Goal: Task Accomplishment & Management: Manage account settings

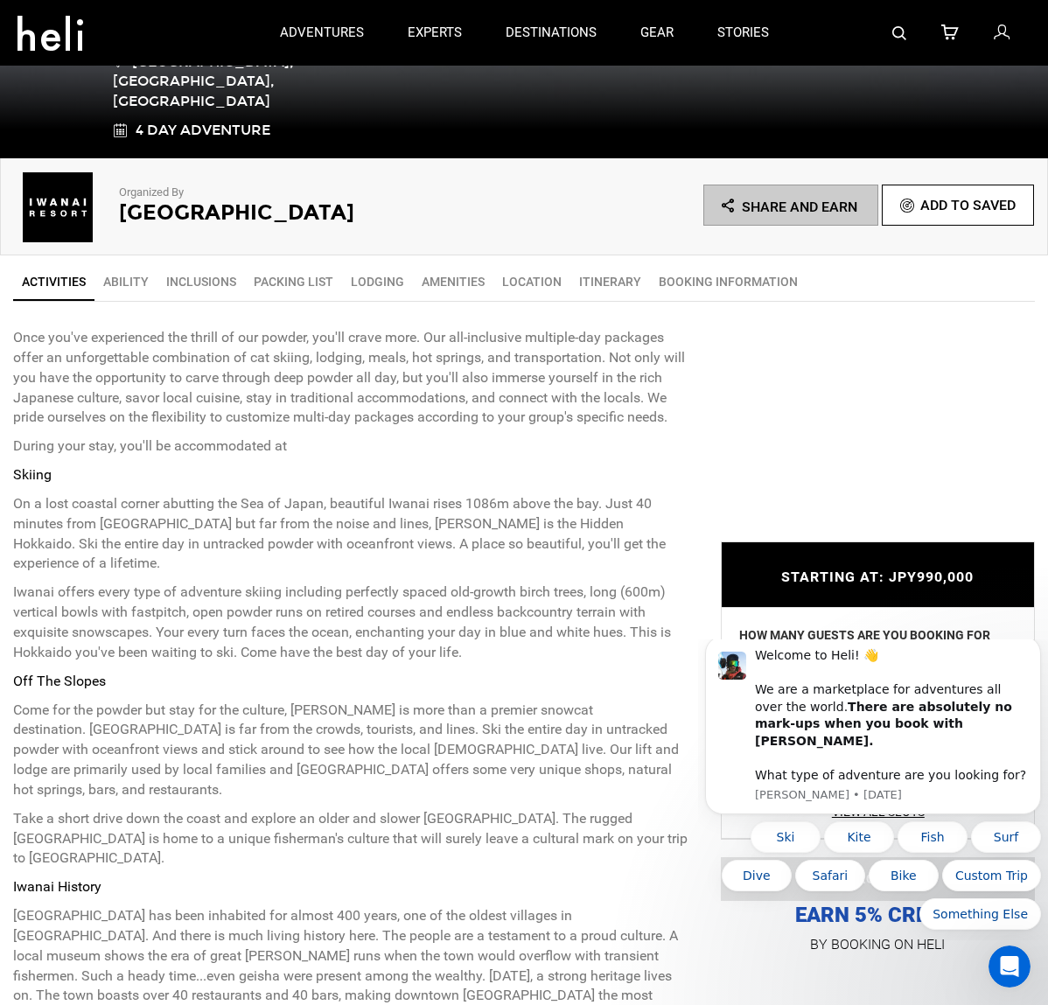
scroll to position [263, 0]
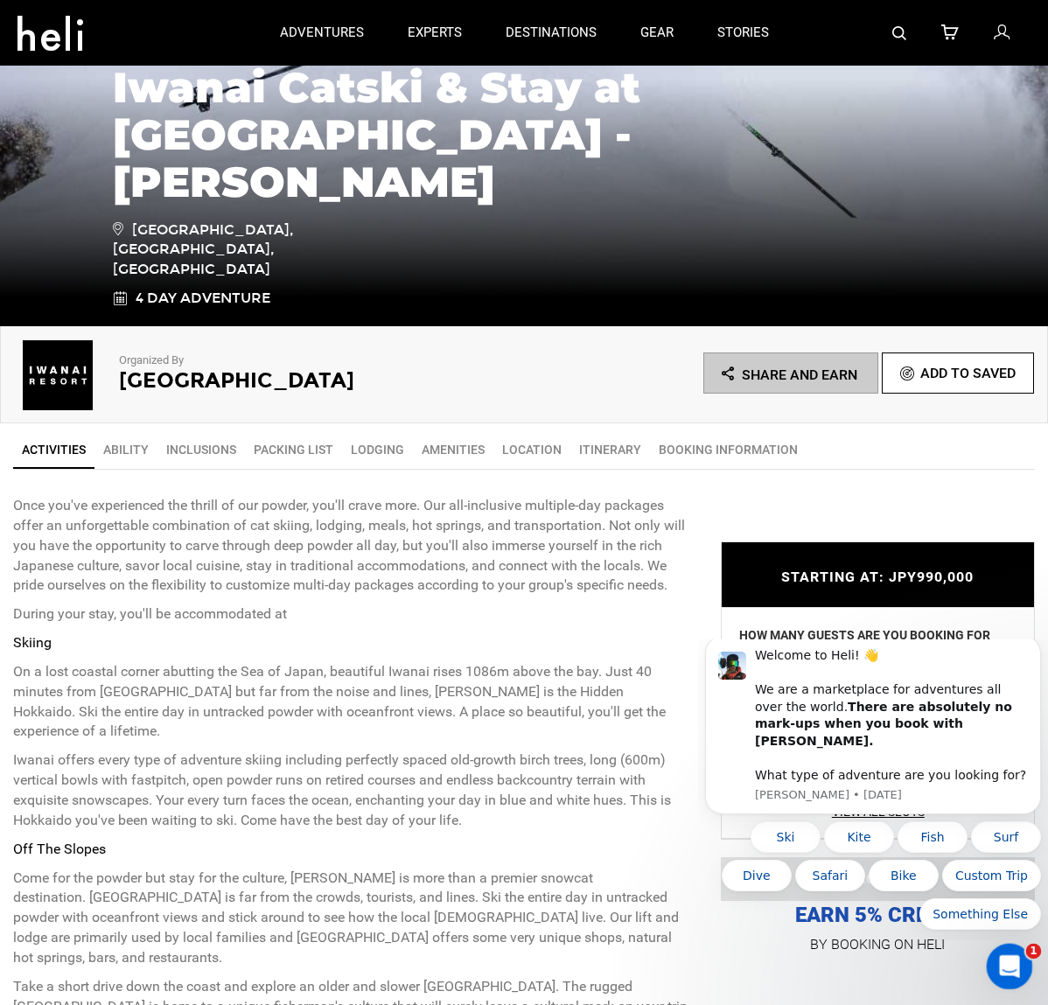
click at [998, 958] on icon "Open Intercom Messenger" at bounding box center [1007, 964] width 29 height 29
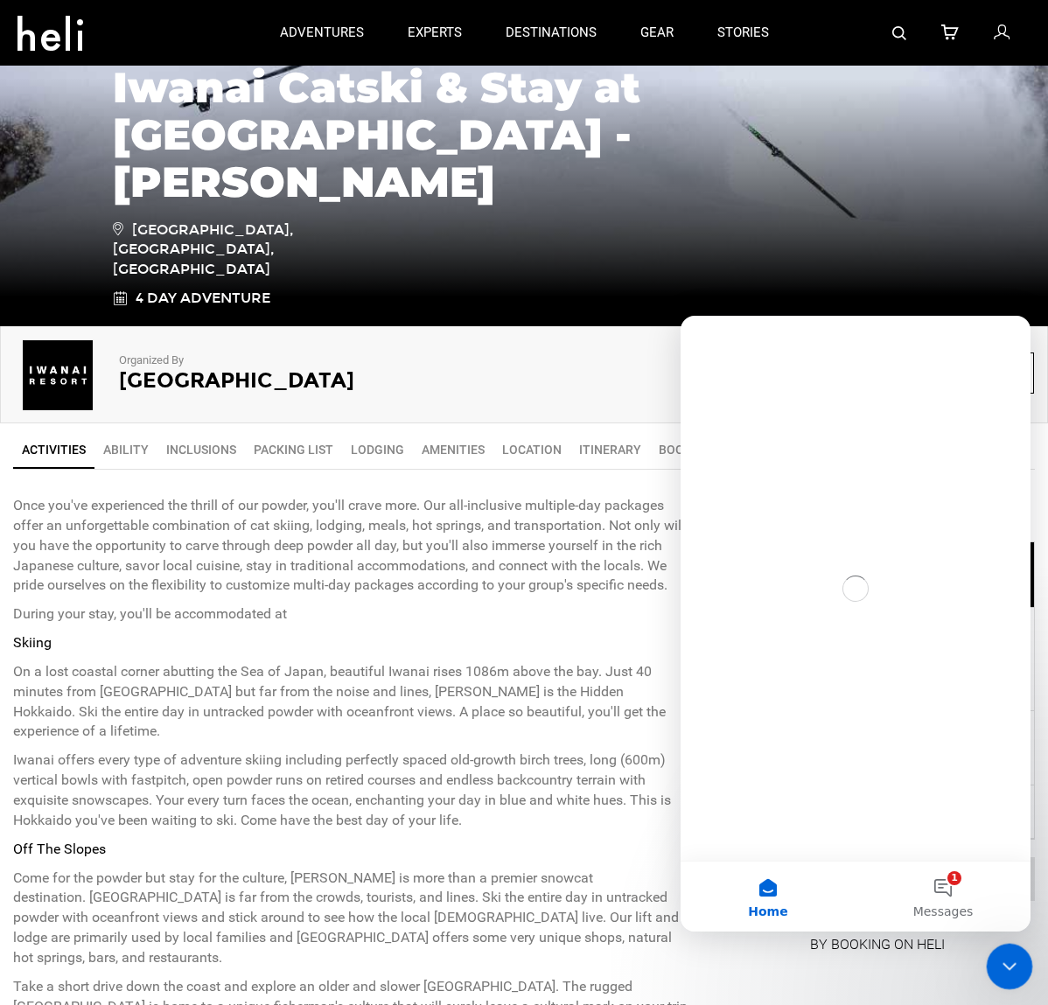
scroll to position [0, 0]
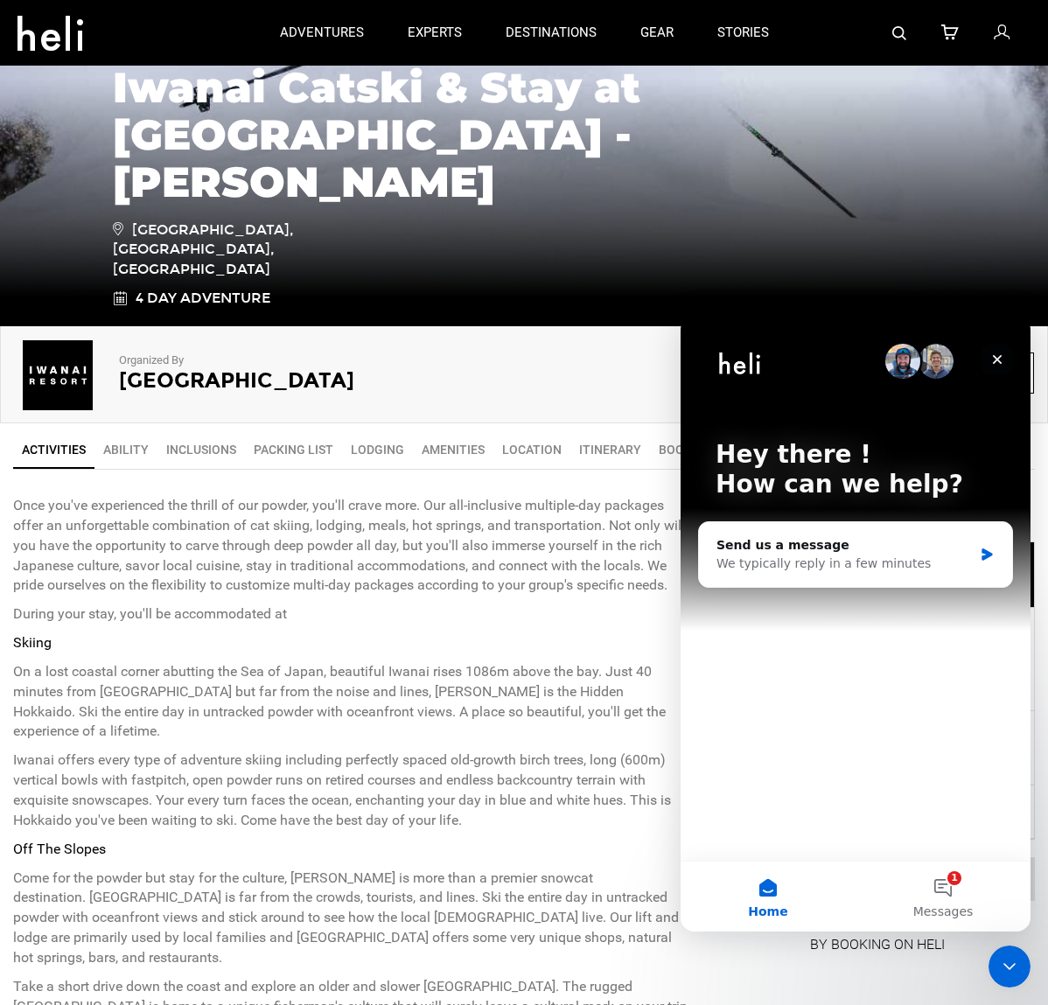
click at [1001, 357] on icon "Close" at bounding box center [998, 360] width 10 height 10
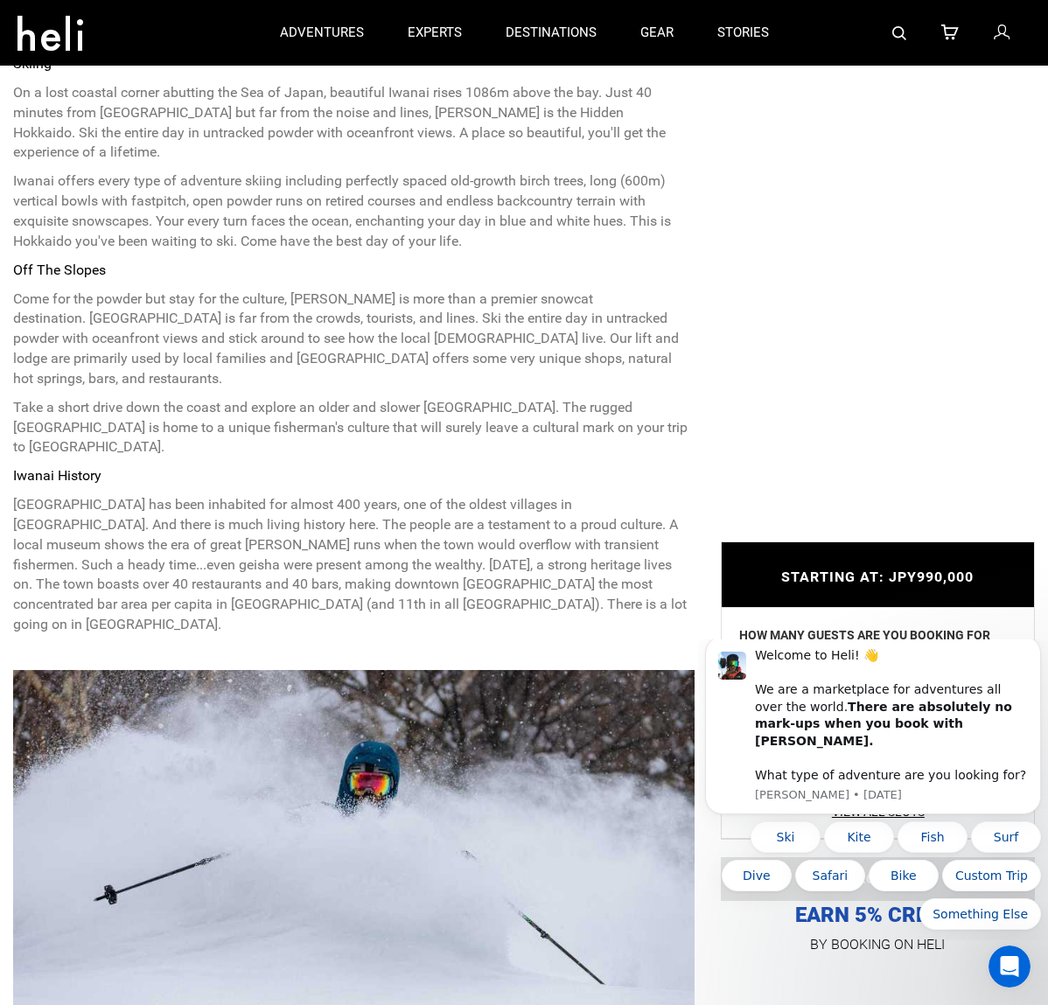
scroll to position [525, 0]
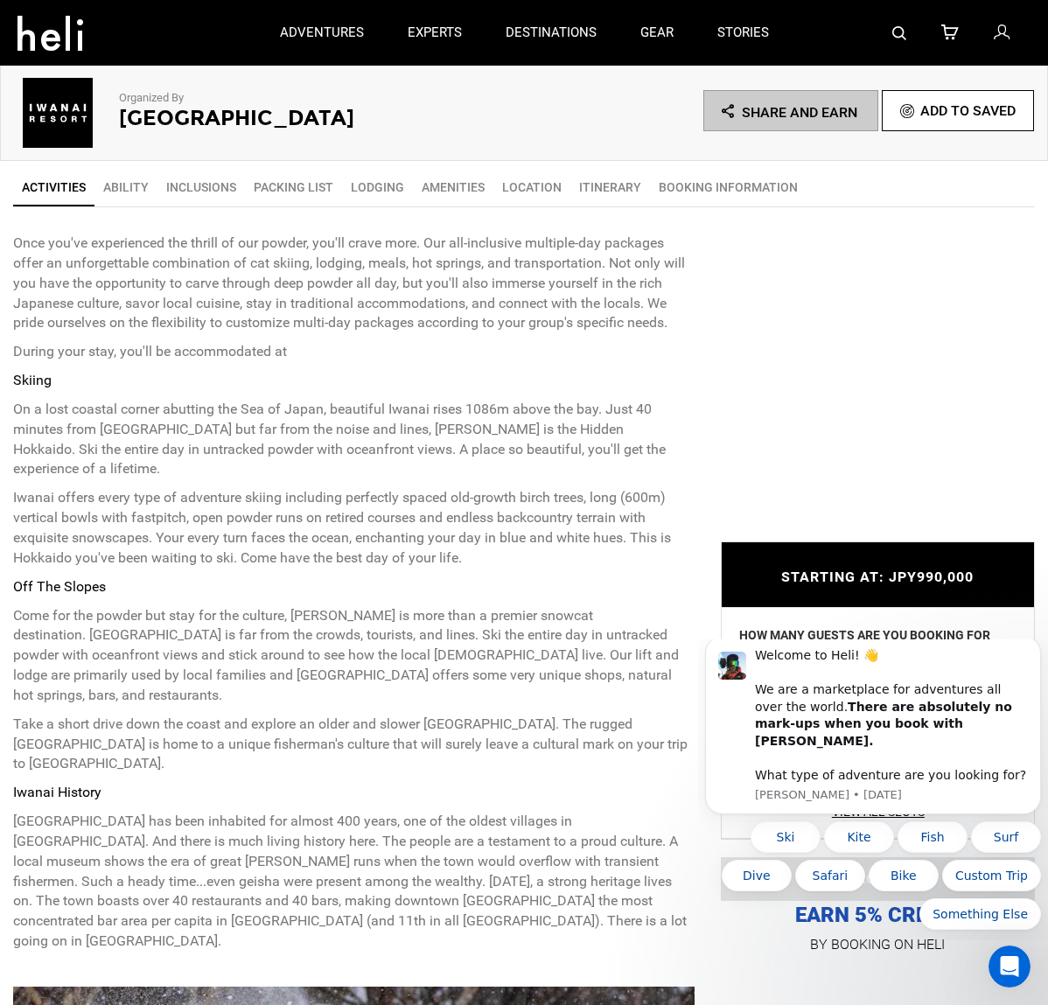
click at [998, 39] on icon at bounding box center [1002, 33] width 16 height 23
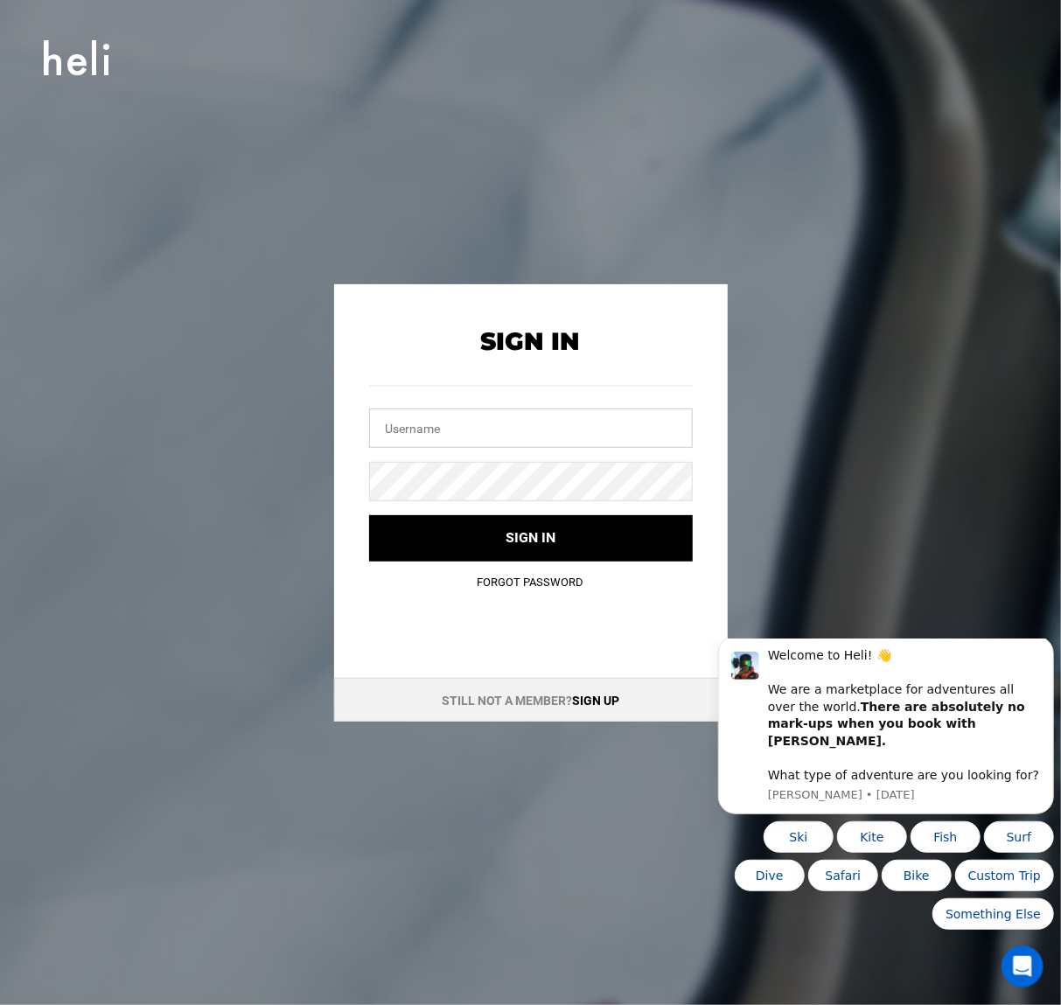
click at [582, 438] on input "text" at bounding box center [531, 428] width 324 height 39
type input "[EMAIL_ADDRESS][PERSON_NAME][DOMAIN_NAME]"
click at [369, 515] on button "Sign in" at bounding box center [531, 538] width 324 height 46
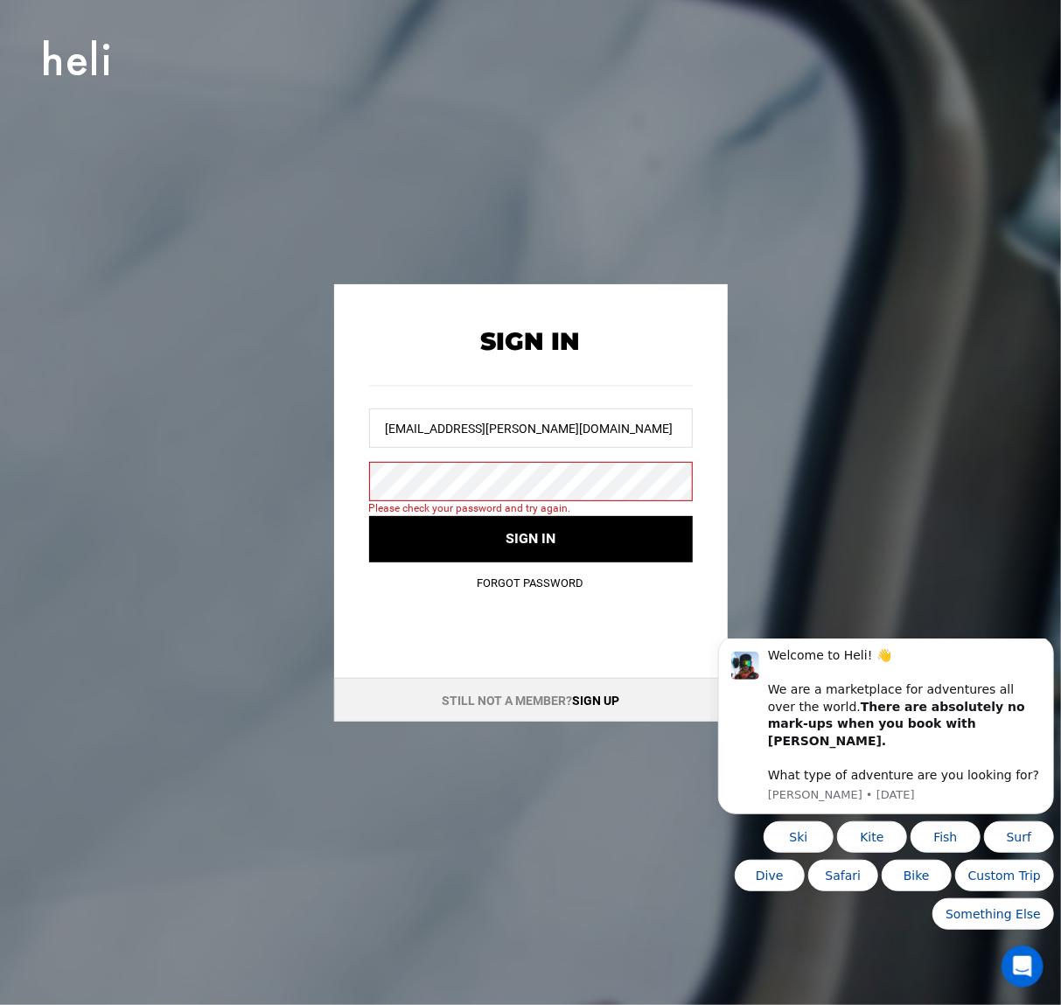
click at [518, 575] on div "Sign In phill.rosen@gmail.com Please check your password and try again. Sign in…" at bounding box center [531, 447] width 394 height 326
click at [513, 596] on div "Sign In phill.rosen@gmail.com Please check your password and try again. Sign in…" at bounding box center [531, 447] width 394 height 326
click at [518, 587] on link "Forgot Password" at bounding box center [531, 583] width 107 height 13
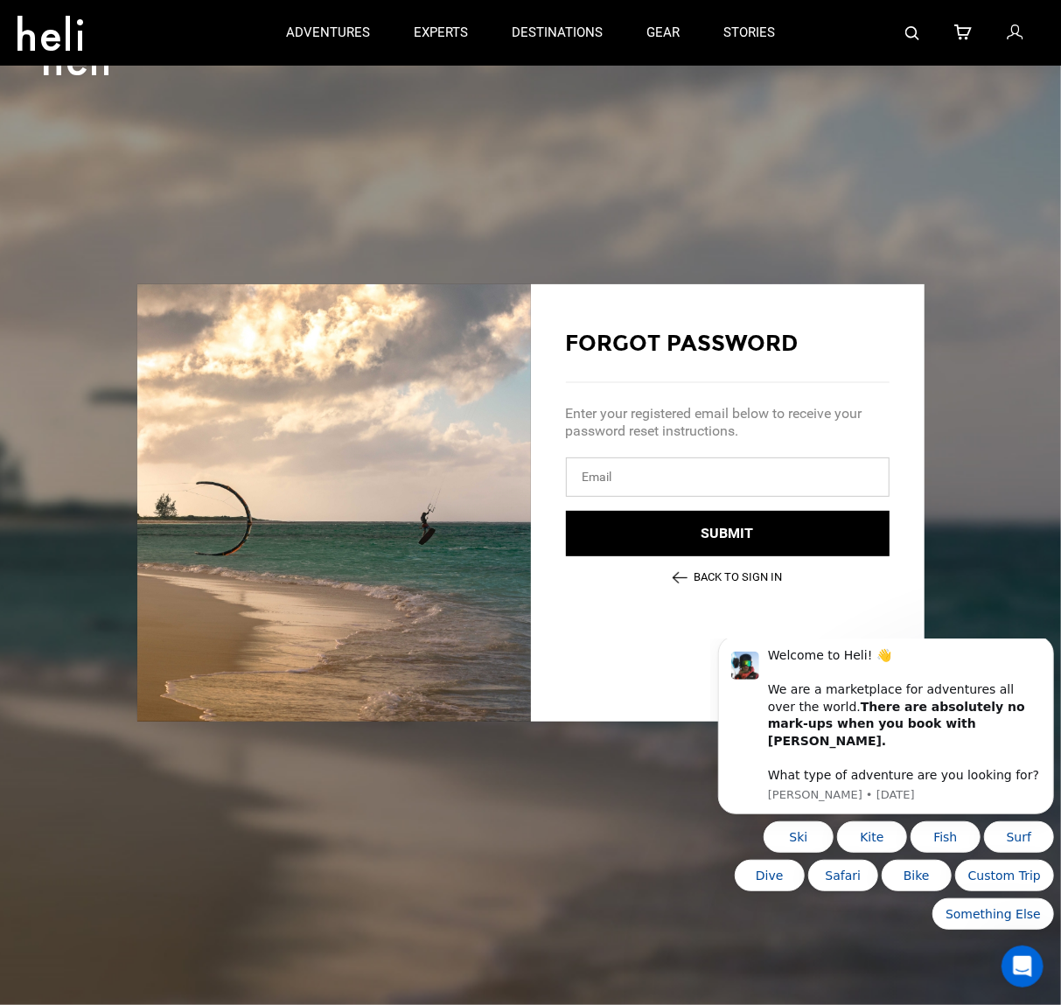
click at [662, 484] on input "email" at bounding box center [728, 477] width 324 height 39
type input "[EMAIL_ADDRESS][PERSON_NAME][DOMAIN_NAME]"
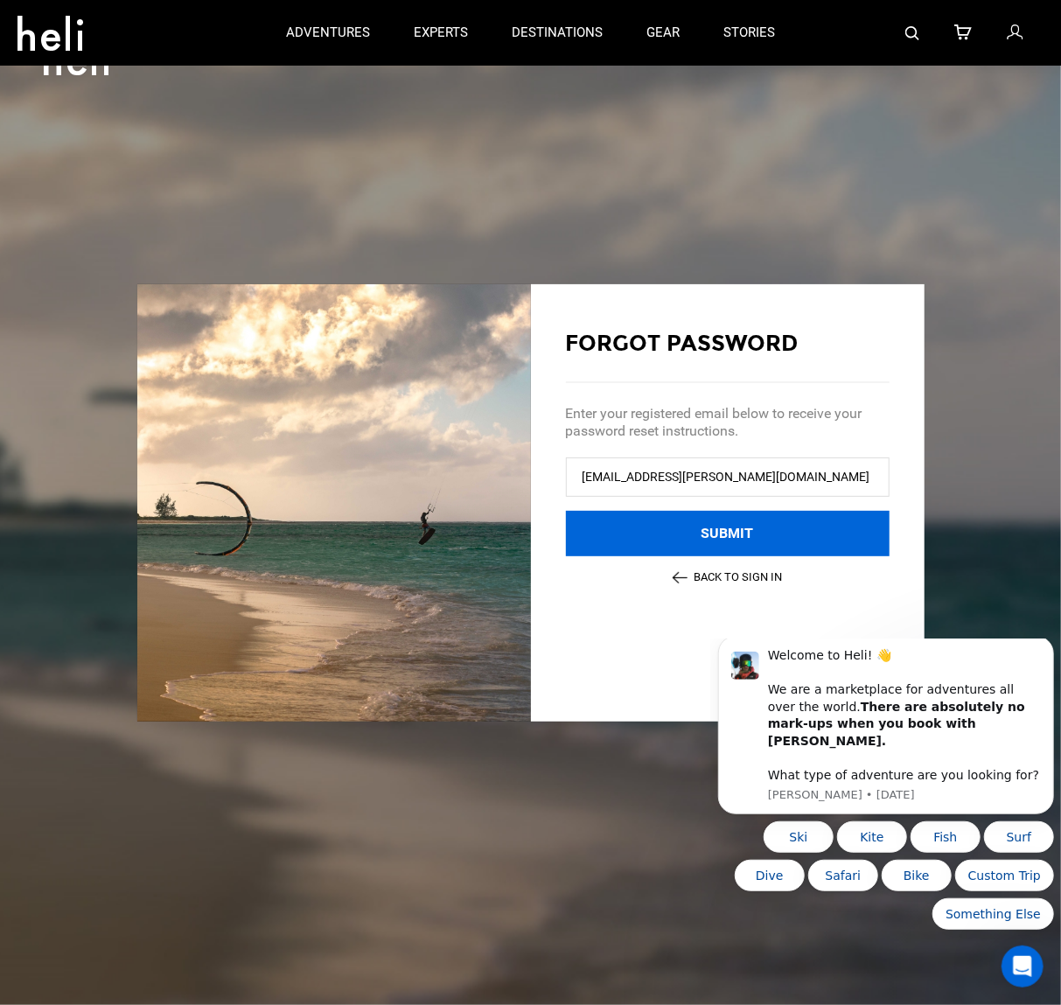
click at [733, 537] on button "Submit" at bounding box center [728, 534] width 324 height 46
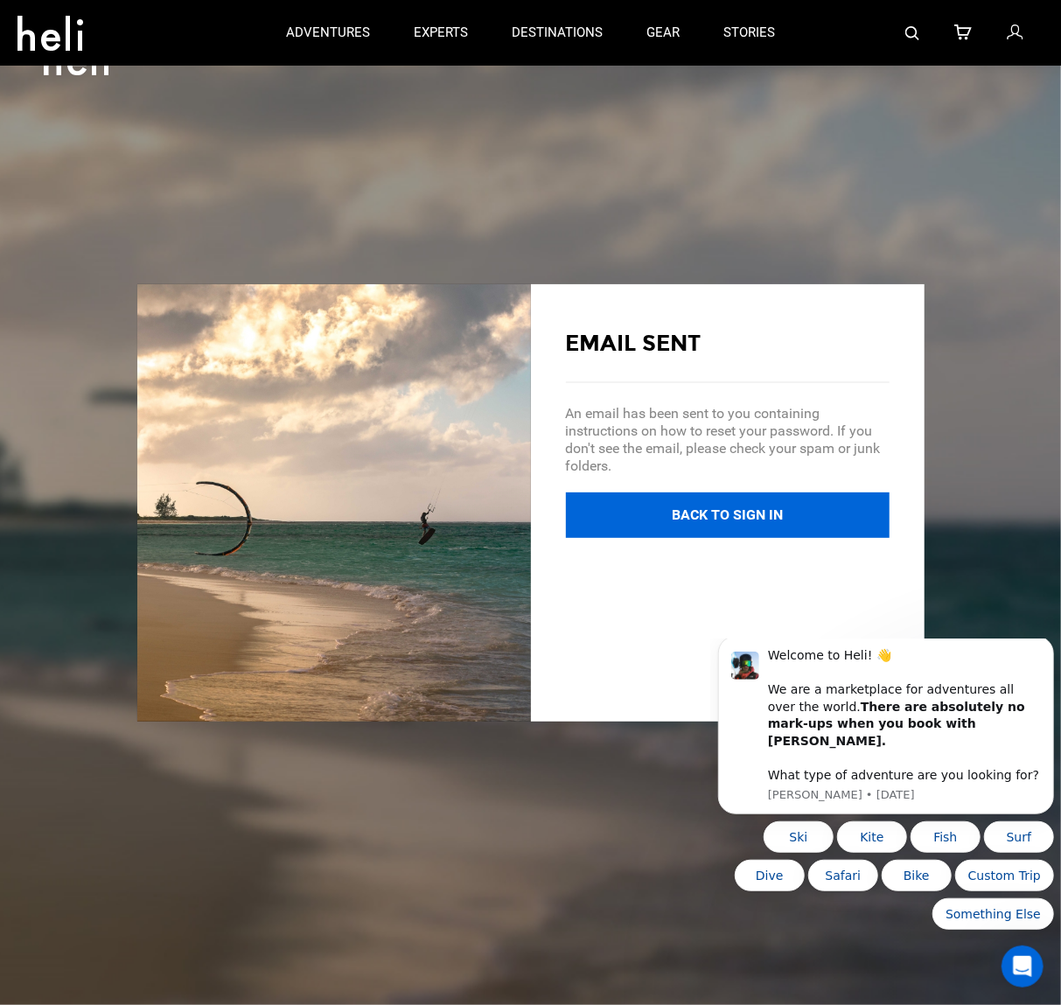
click at [742, 514] on button "Back to Sign In" at bounding box center [728, 516] width 324 height 46
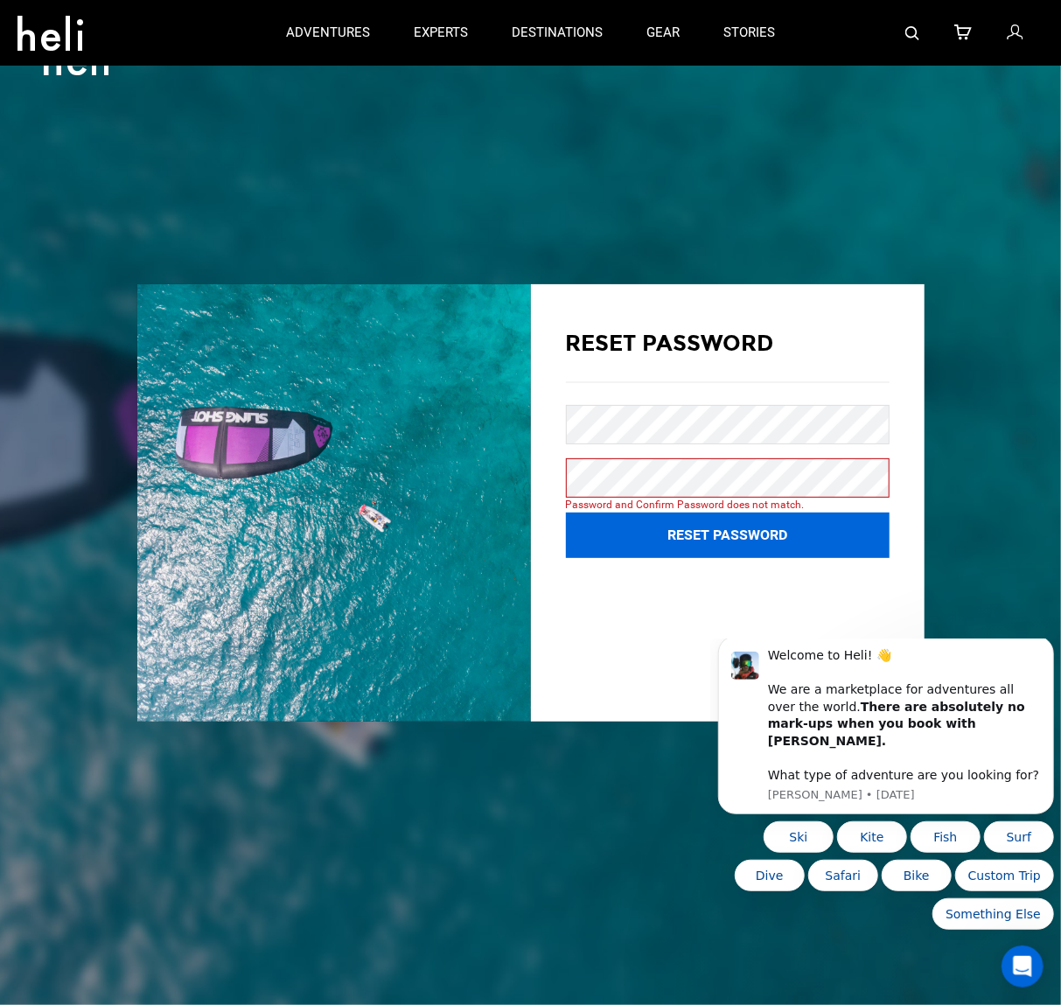
click at [704, 549] on button "Reset Password" at bounding box center [728, 536] width 324 height 46
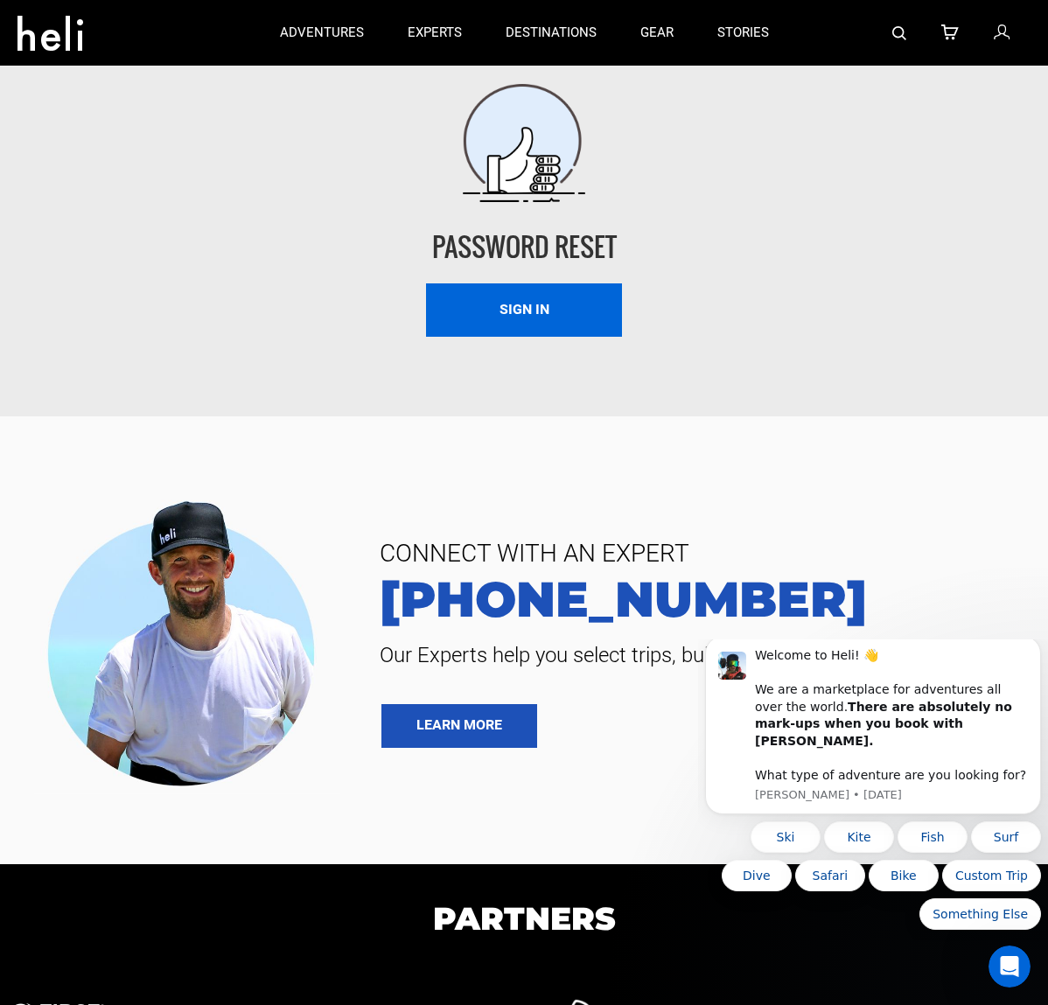
click at [541, 311] on link "Sign In" at bounding box center [524, 310] width 196 height 53
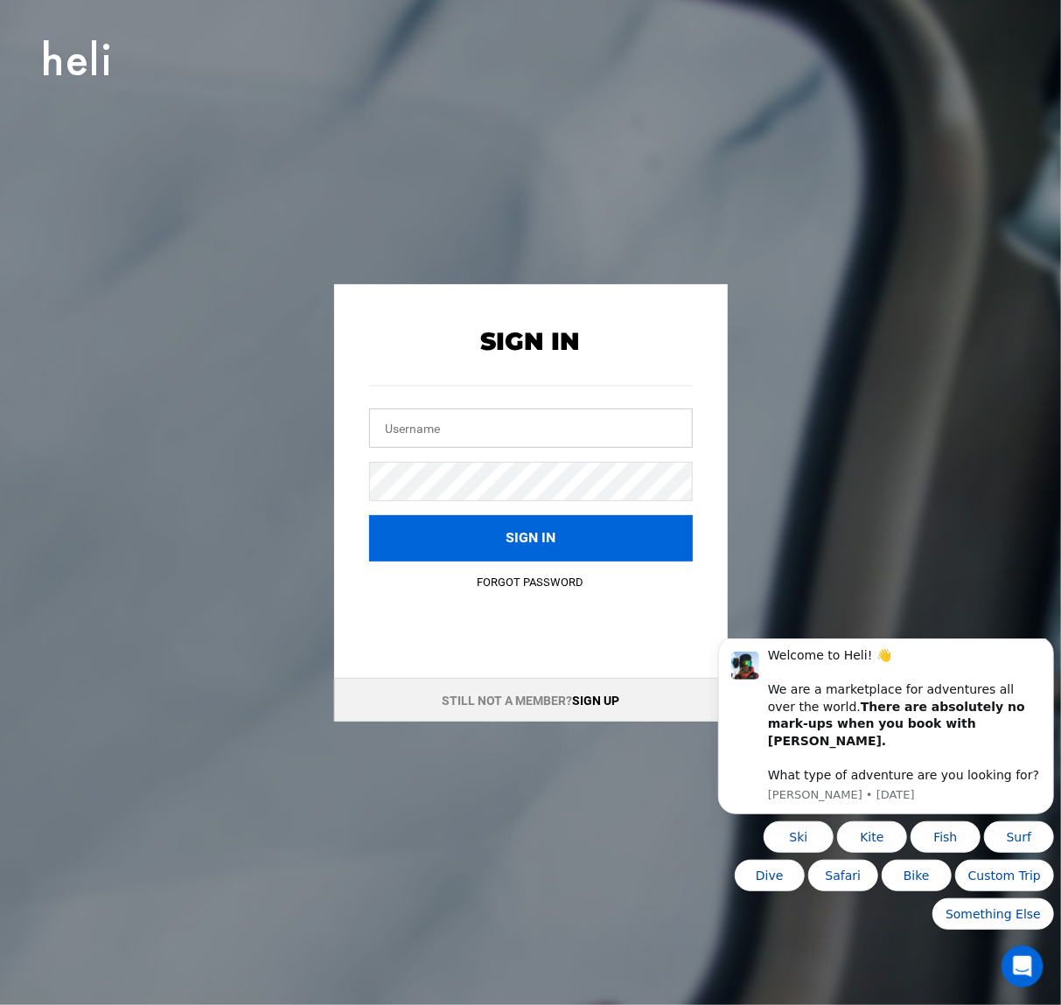
type input "[EMAIL_ADDRESS][PERSON_NAME][DOMAIN_NAME]"
click at [549, 543] on button "Sign in" at bounding box center [531, 538] width 324 height 46
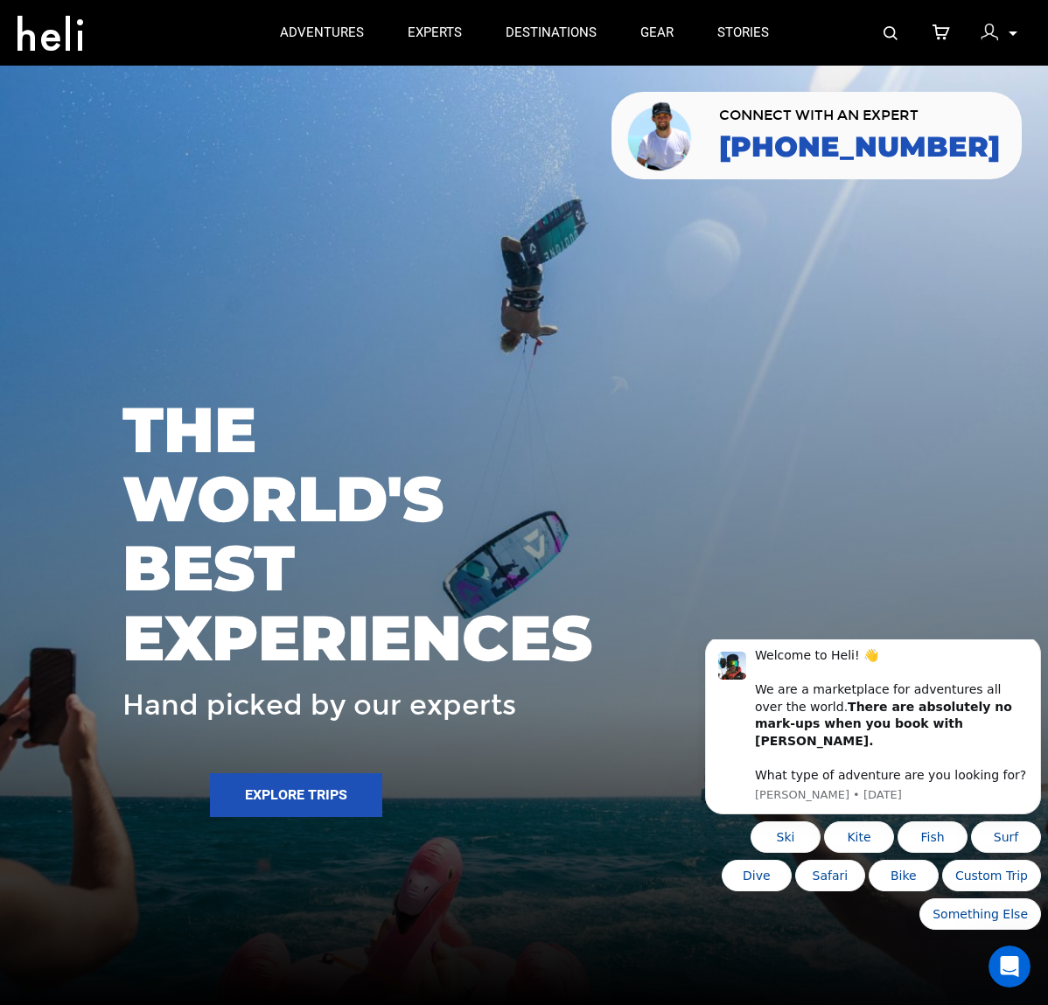
click at [995, 18] on div "My Profile My Orders Account Settings Credits Saved Adventures Logout" at bounding box center [999, 33] width 63 height 34
click at [994, 28] on img at bounding box center [990, 33] width 18 height 18
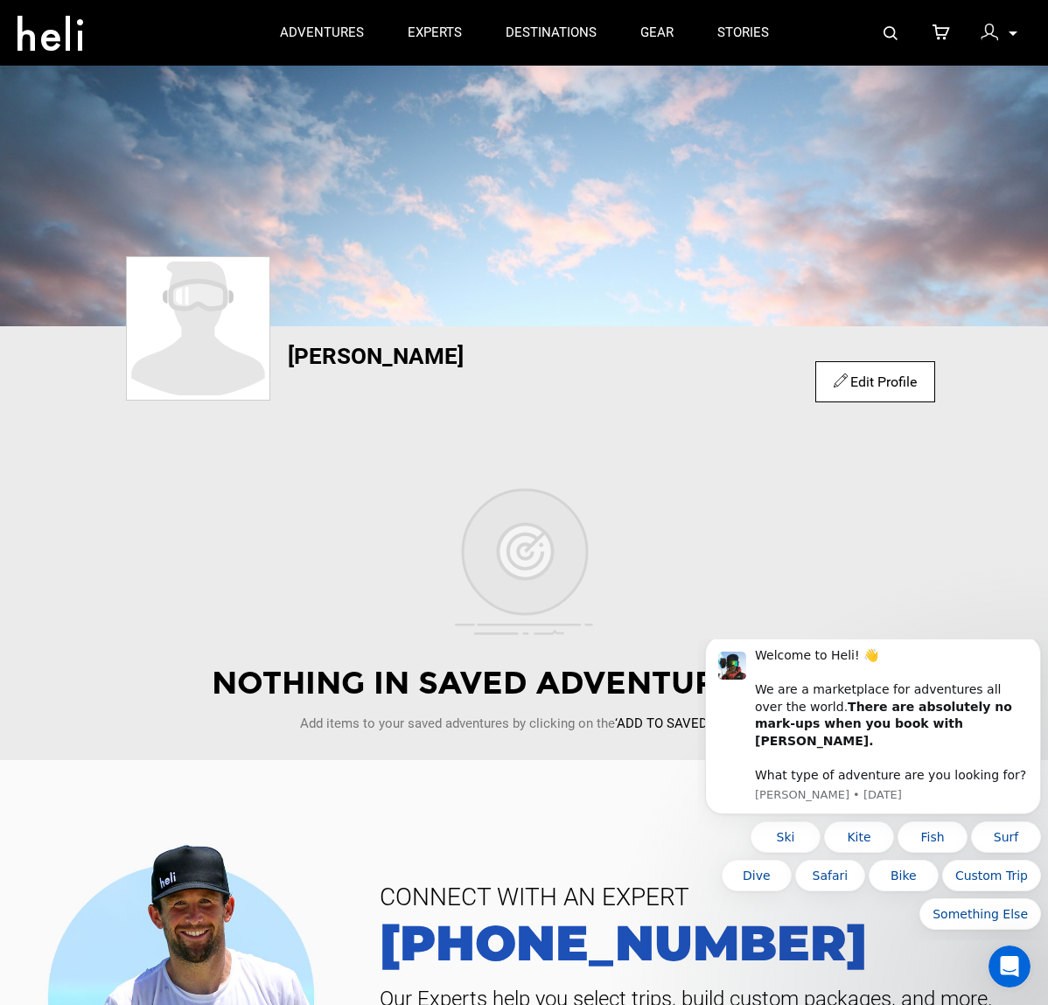
click at [1006, 28] on div at bounding box center [994, 35] width 26 height 26
drag, startPoint x: 658, startPoint y: 530, endPoint x: 604, endPoint y: 420, distance: 122.9
click at [604, 420] on div "[PERSON_NAME] Edit Profile View Community" at bounding box center [524, 397] width 849 height 107
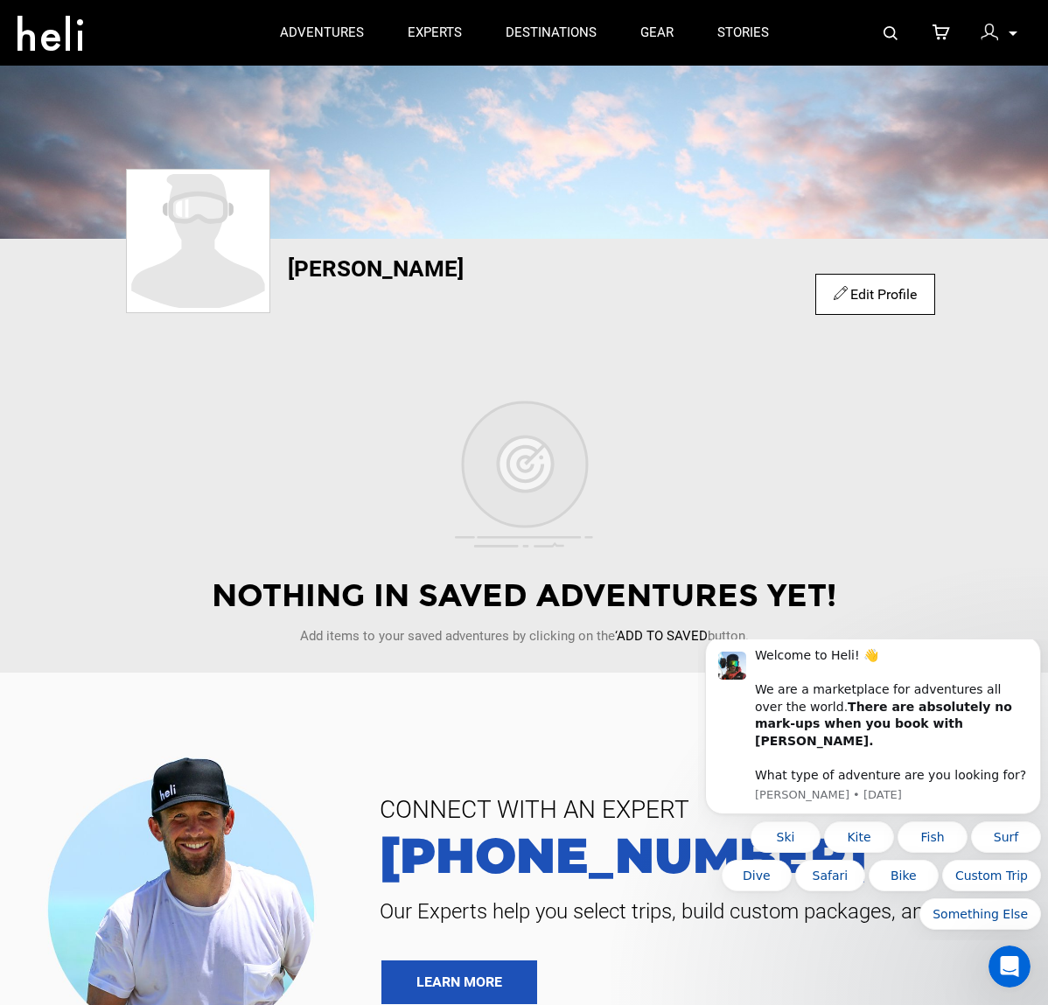
scroll to position [88, 0]
click at [1006, 28] on div "My Profile My Orders Account Settings Credits Saved Adventures Logout" at bounding box center [999, 33] width 63 height 34
click at [994, 37] on img at bounding box center [990, 33] width 18 height 18
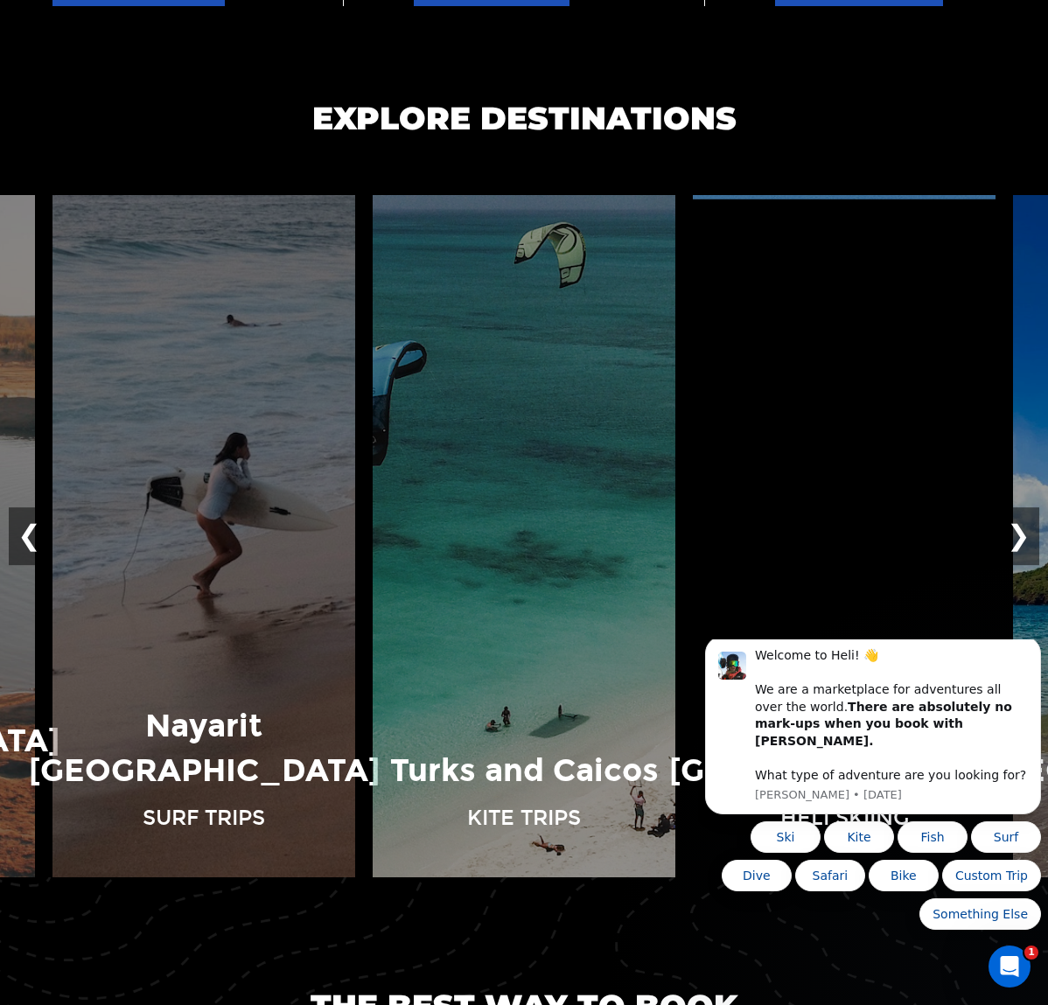
scroll to position [1400, 0]
